Goal: Obtain resource: Download file/media

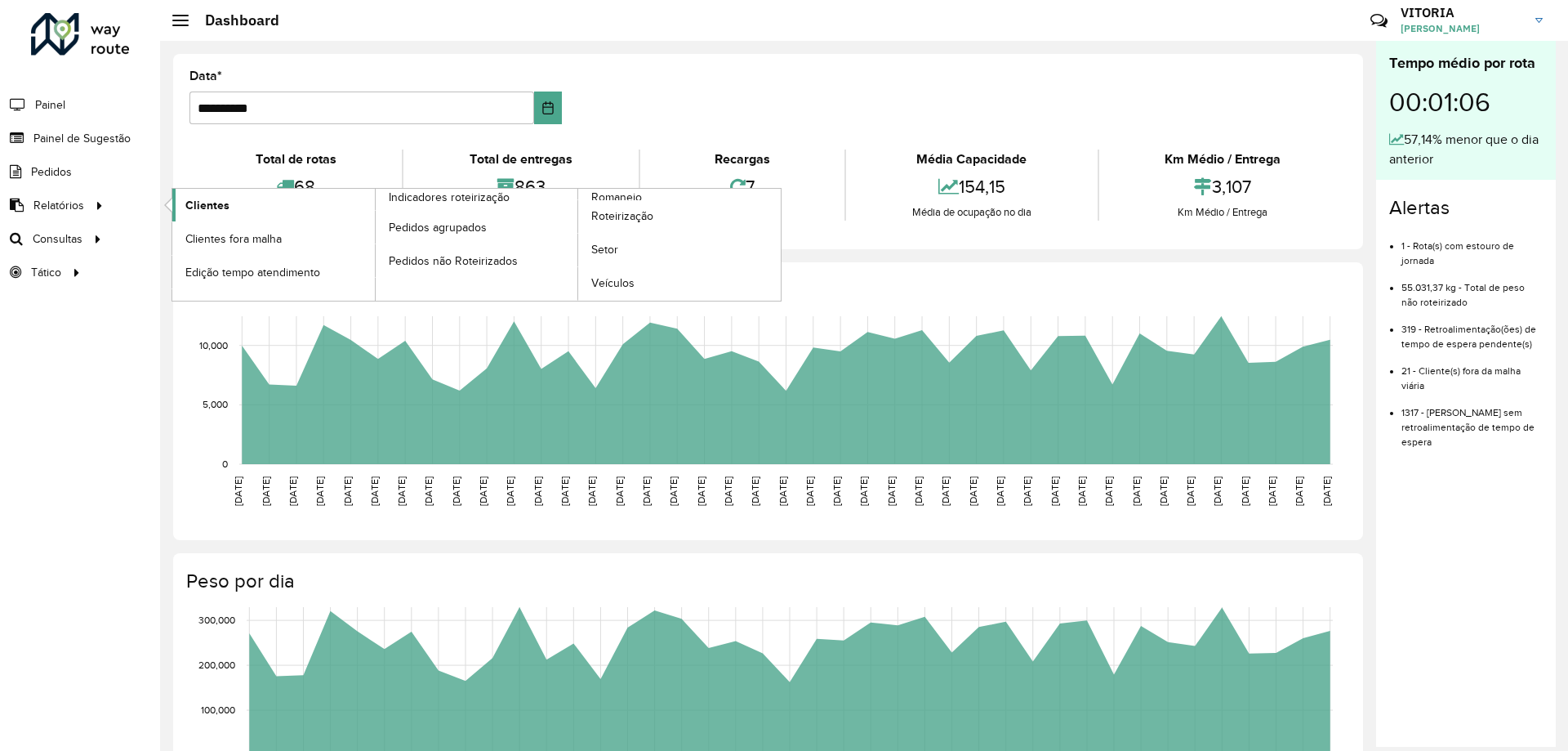
click at [195, 205] on span "Clientes" at bounding box center [207, 205] width 44 height 17
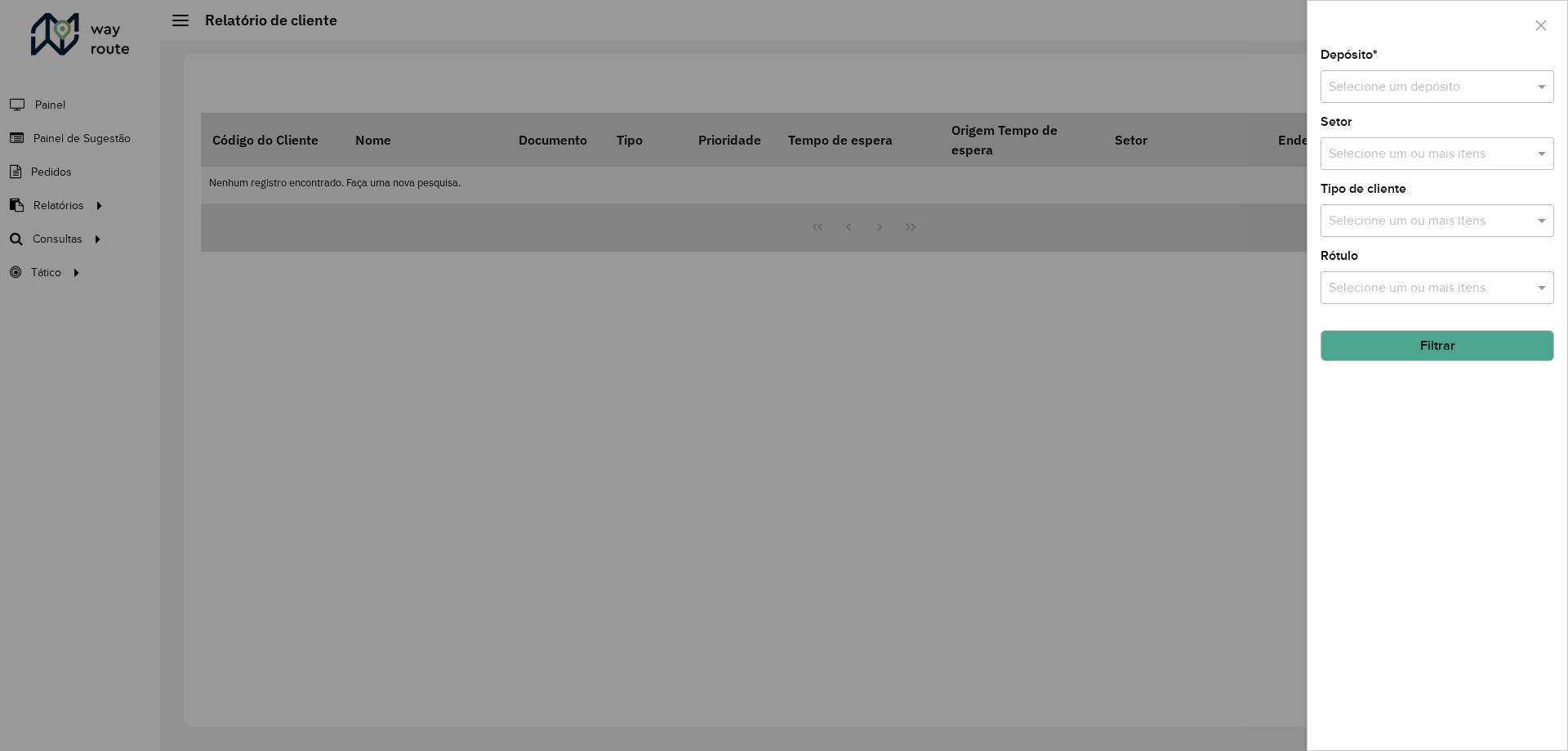
click at [1361, 90] on input "text" at bounding box center [1421, 87] width 184 height 20
click at [1351, 137] on span "CDD Barueri" at bounding box center [1364, 133] width 71 height 14
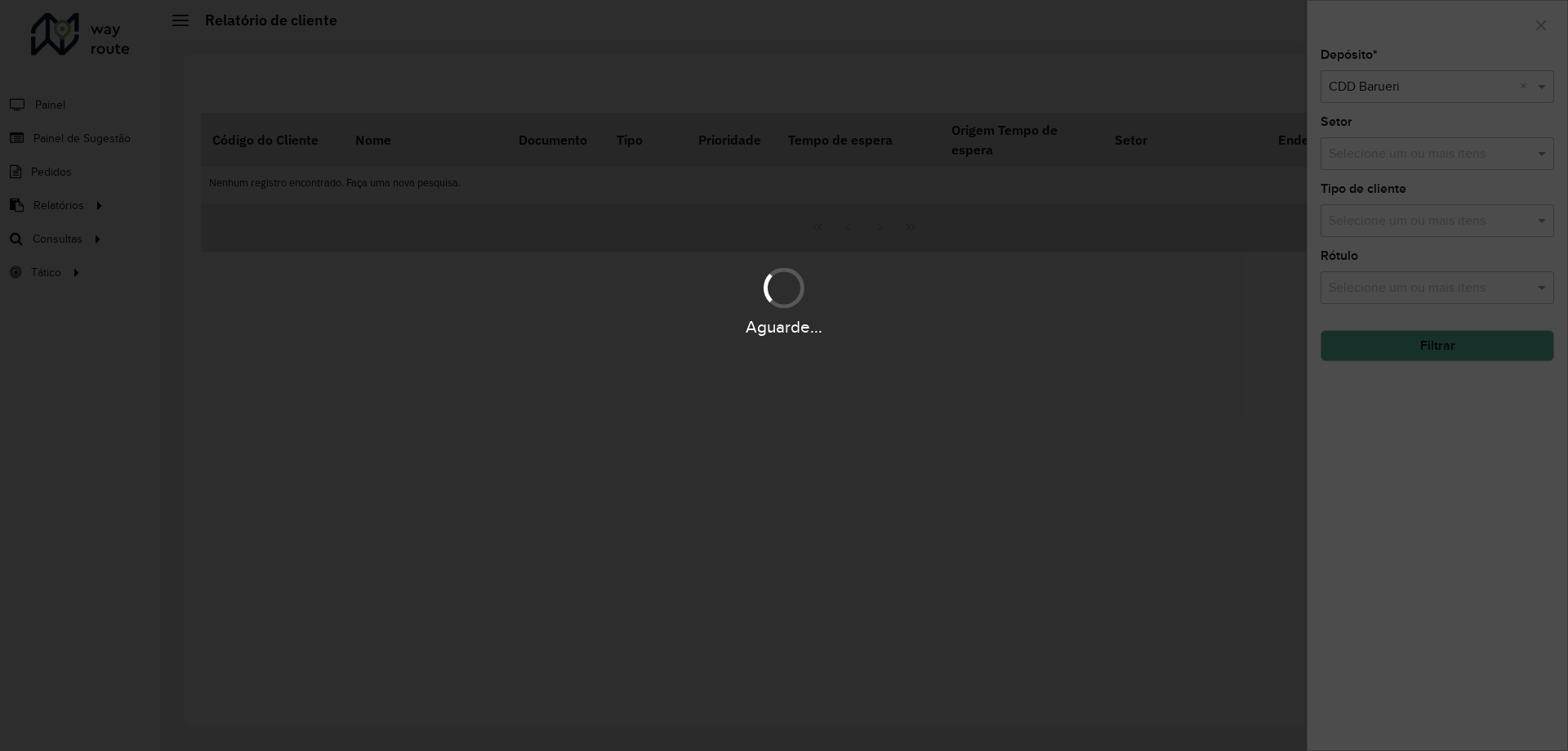
click at [1424, 226] on div "Aguarde..." at bounding box center [784, 376] width 1568 height 751
click at [1424, 225] on div "Aguarde..." at bounding box center [784, 376] width 1568 height 751
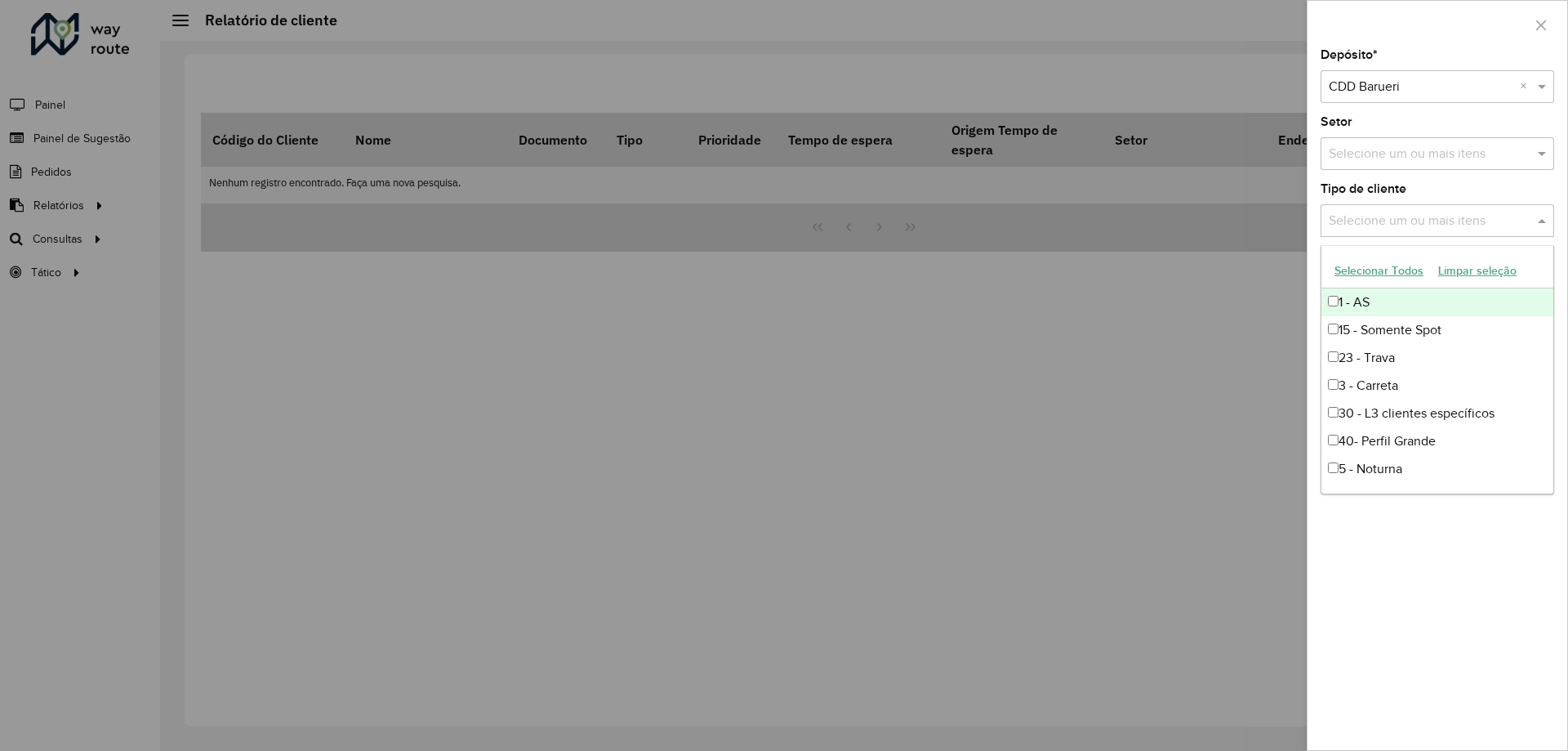
click at [1386, 212] on input "text" at bounding box center [1429, 221] width 209 height 20
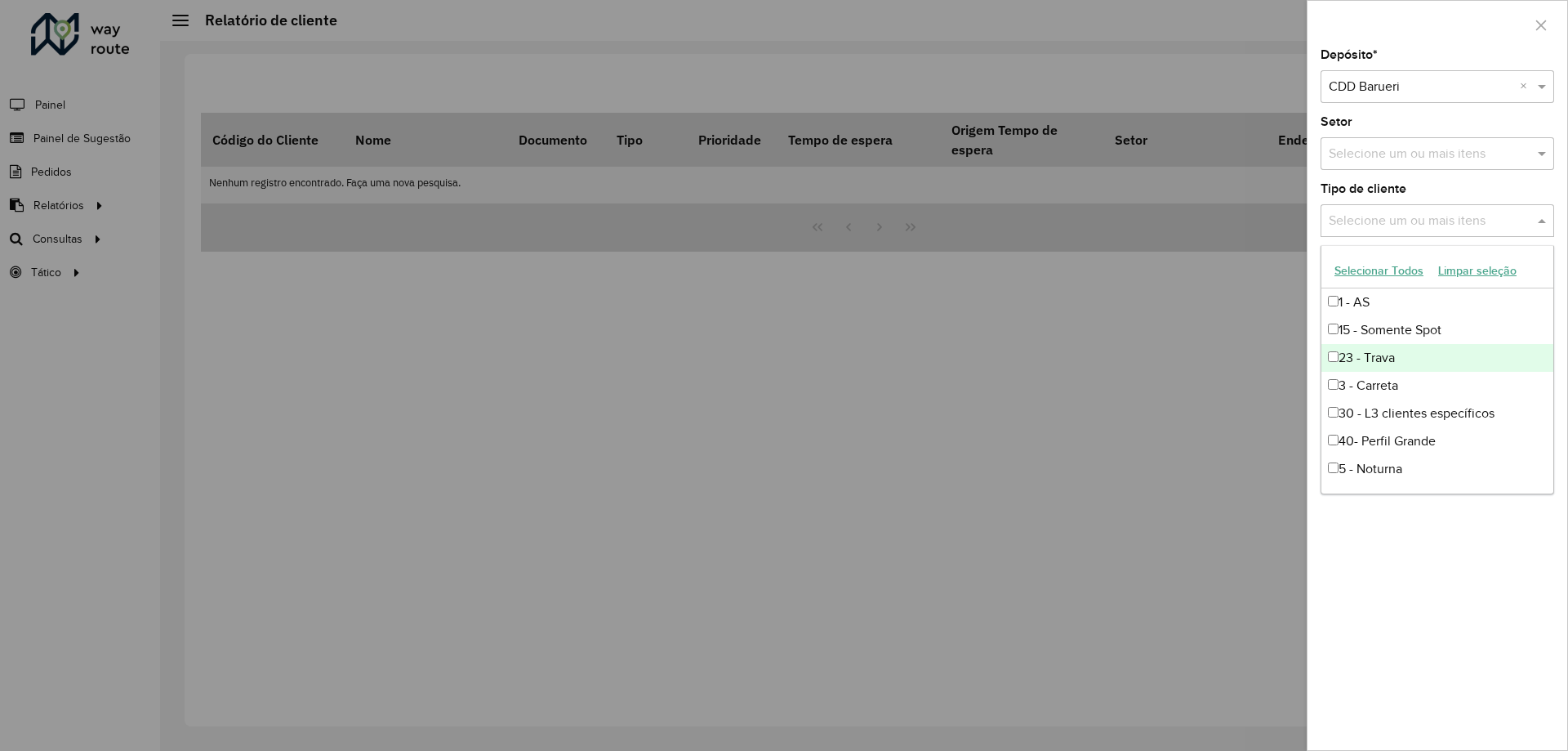
click at [1350, 362] on div "23 - Trava" at bounding box center [1438, 357] width 232 height 28
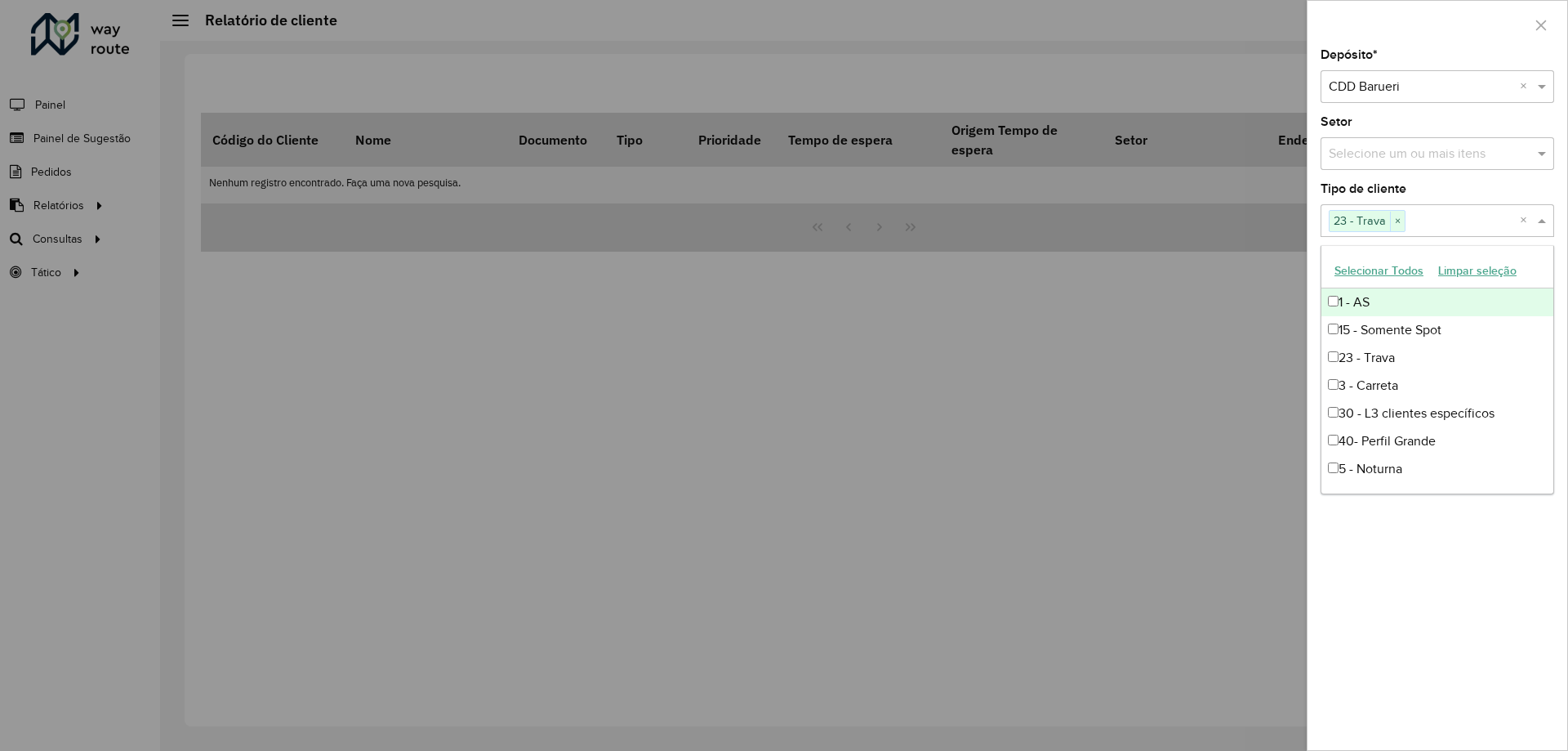
click at [1543, 228] on span at bounding box center [1543, 221] width 20 height 20
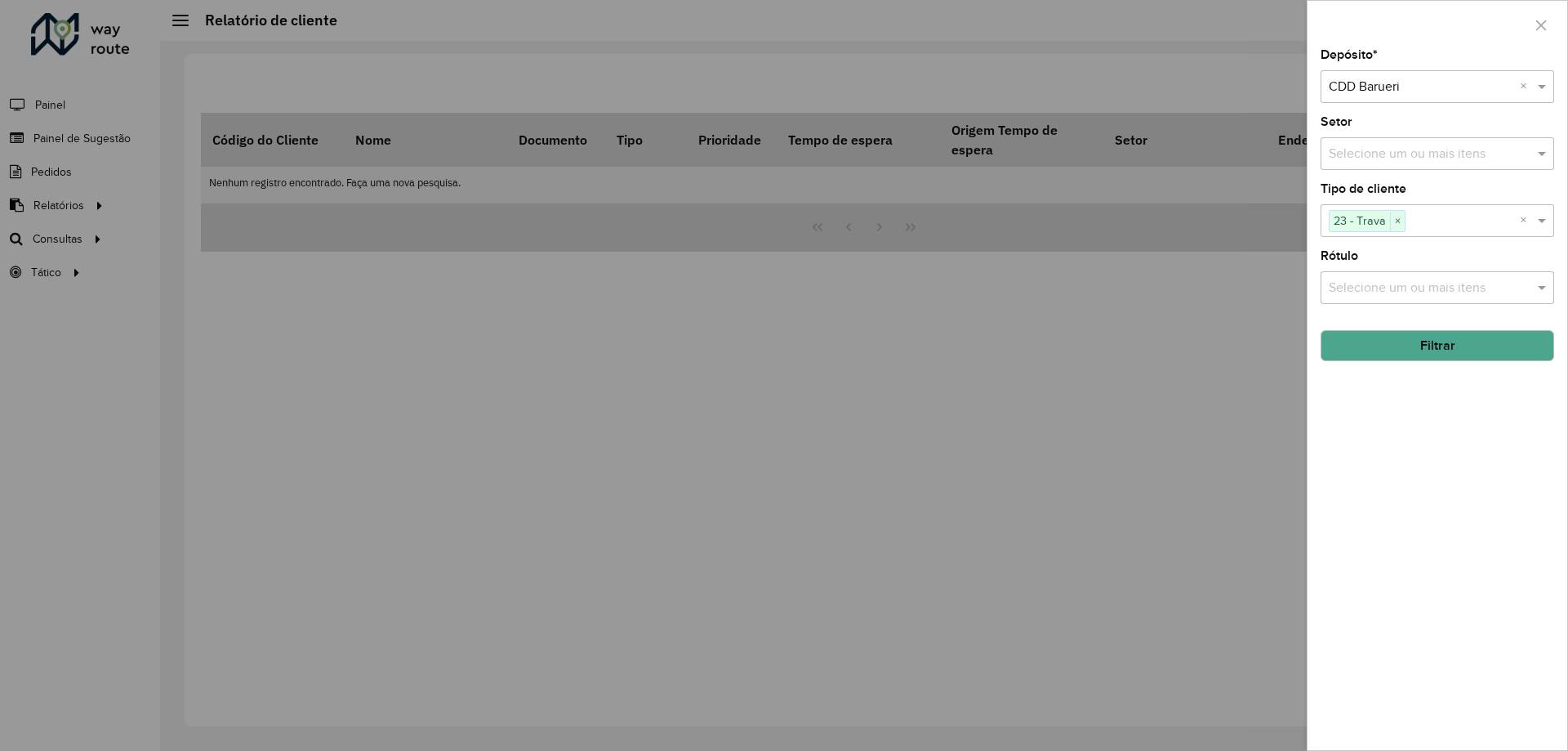
click at [1457, 344] on button "Filtrar" at bounding box center [1438, 345] width 234 height 31
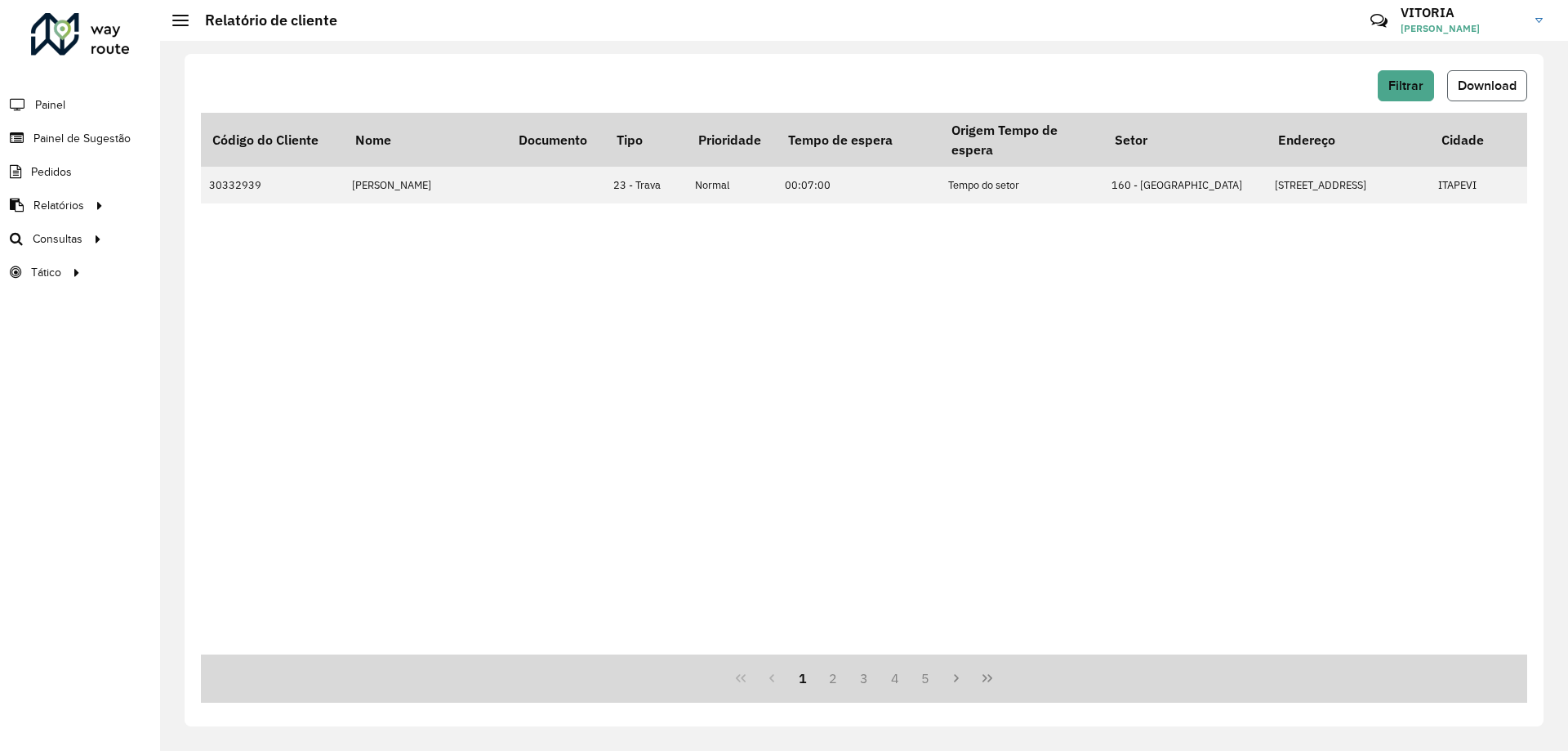
click at [1493, 73] on button "Download" at bounding box center [1487, 86] width 80 height 31
click at [1407, 87] on span "Filtrar" at bounding box center [1405, 86] width 35 height 14
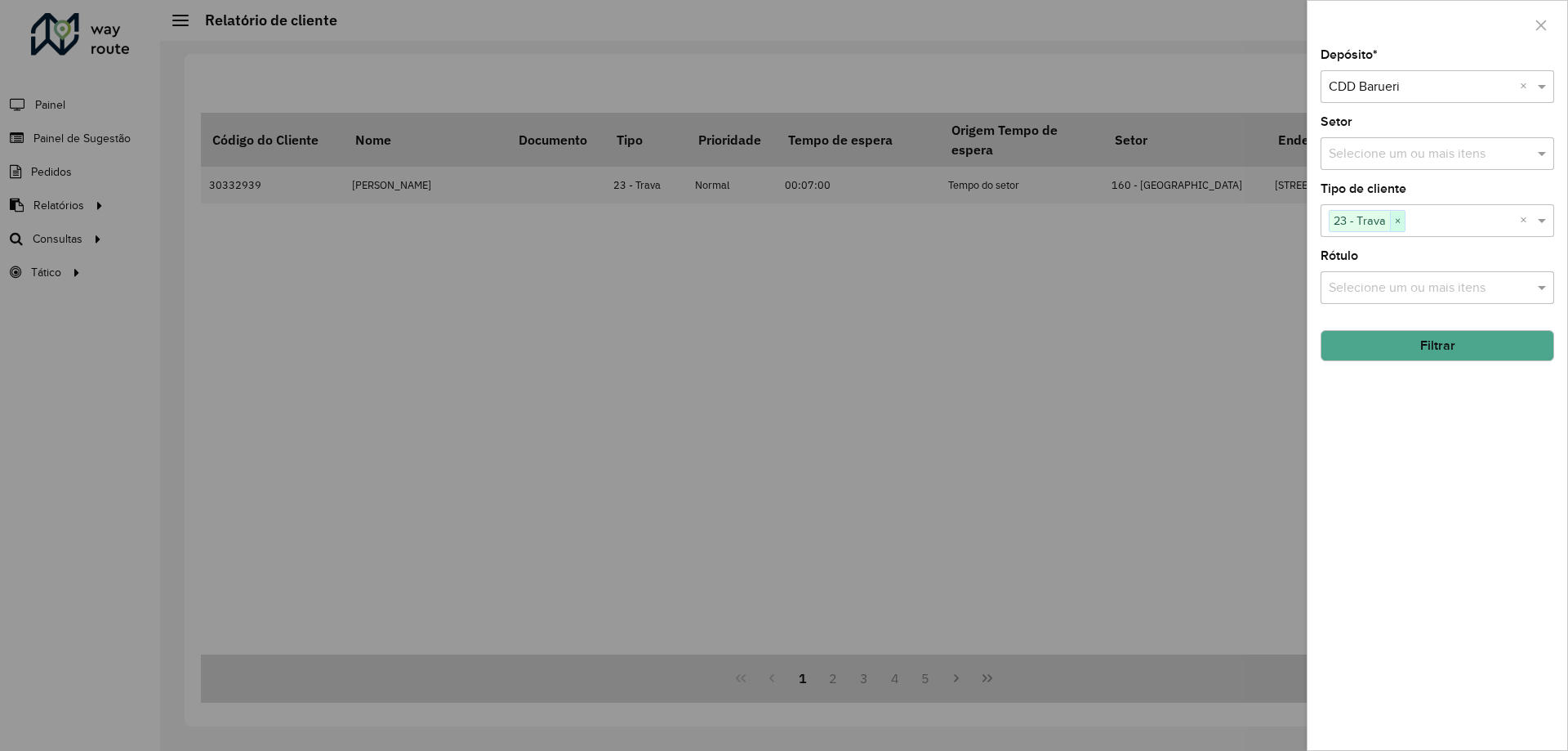
click at [1402, 219] on span "×" at bounding box center [1397, 221] width 14 height 20
click at [1448, 355] on button "Filtrar" at bounding box center [1438, 345] width 234 height 31
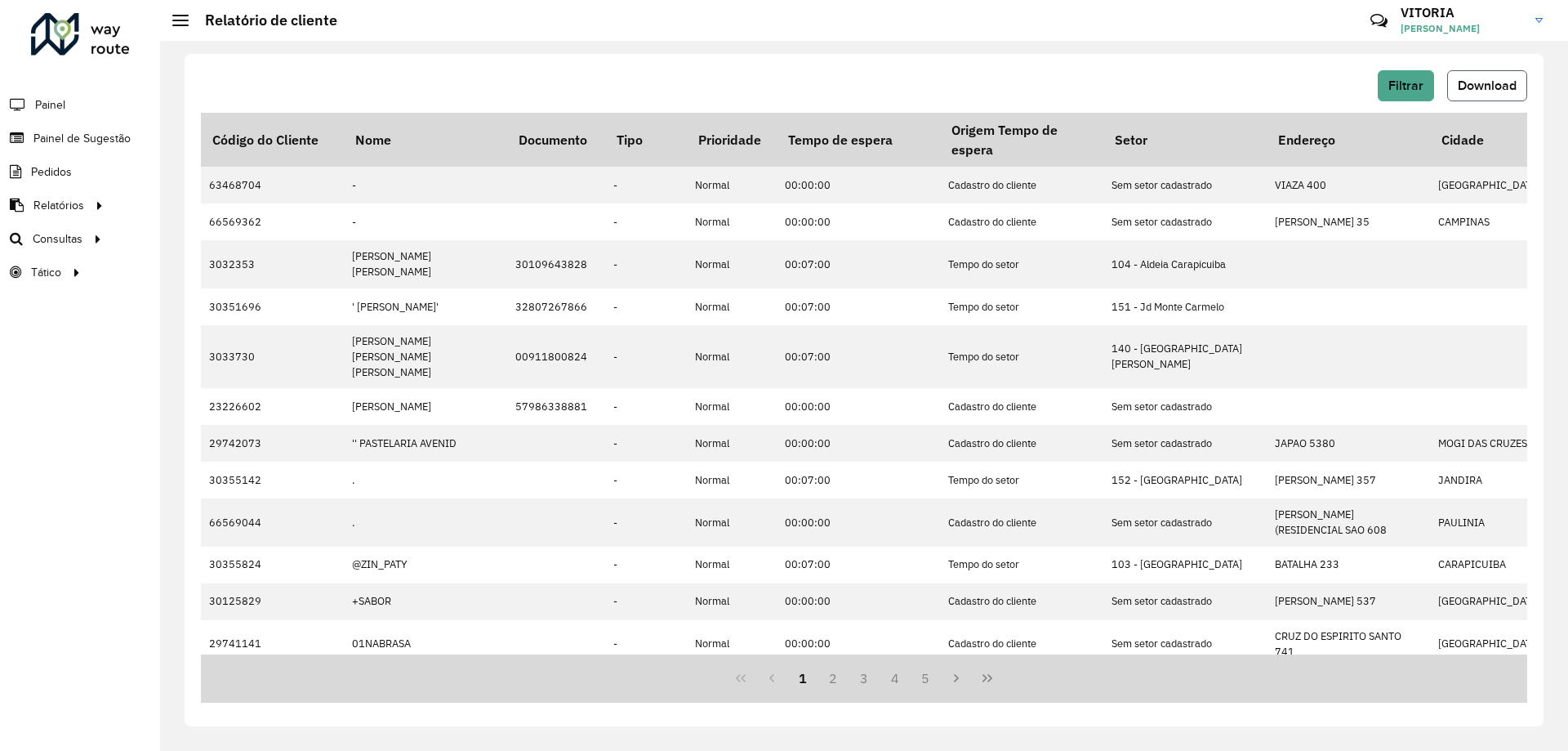
click at [1523, 92] on button "Download" at bounding box center [1487, 86] width 80 height 31
